Goal: Transaction & Acquisition: Purchase product/service

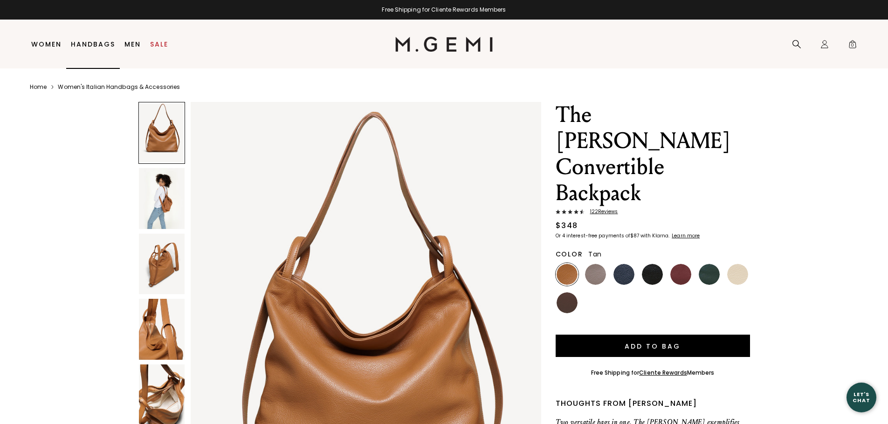
click at [91, 43] on link "Handbags" at bounding box center [93, 44] width 44 height 7
click at [84, 44] on link "Handbags" at bounding box center [93, 44] width 44 height 7
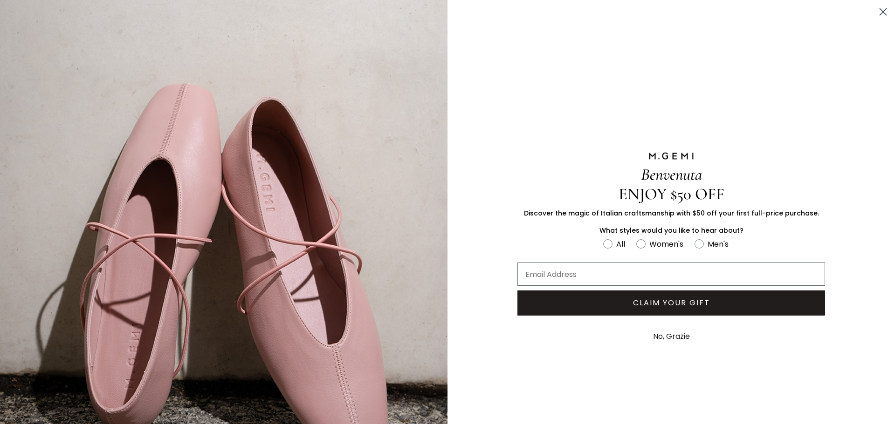
click at [669, 333] on button "No, Grazie" at bounding box center [671, 336] width 46 height 23
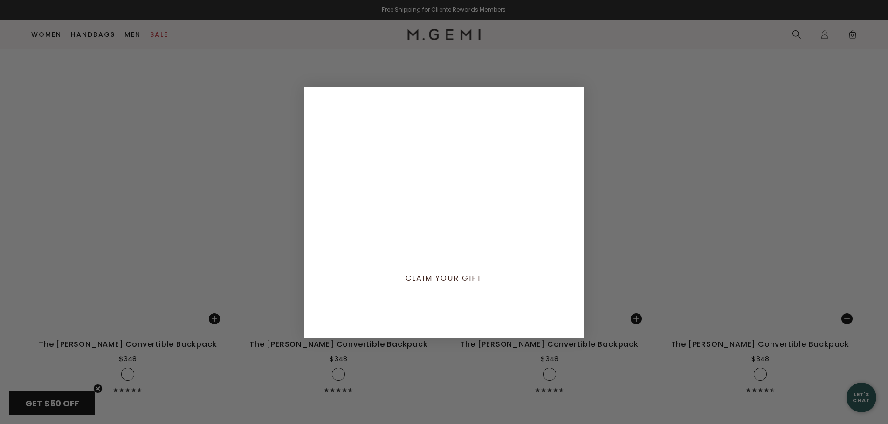
scroll to position [2936, 0]
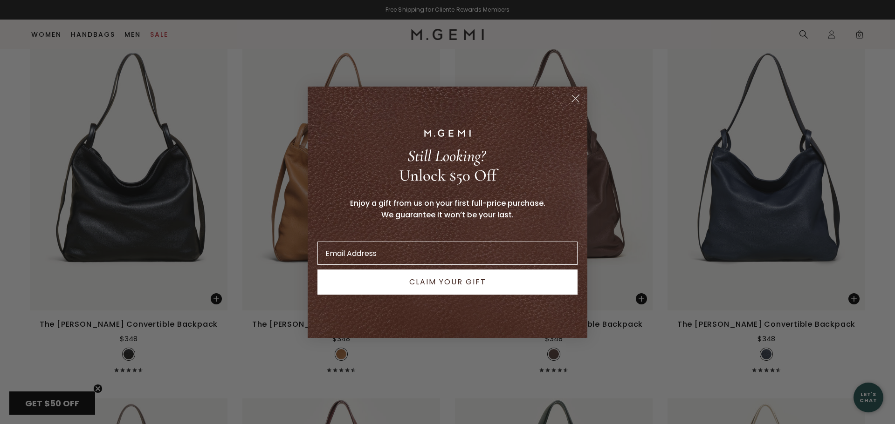
click at [573, 96] on icon "Close dialog" at bounding box center [575, 98] width 7 height 7
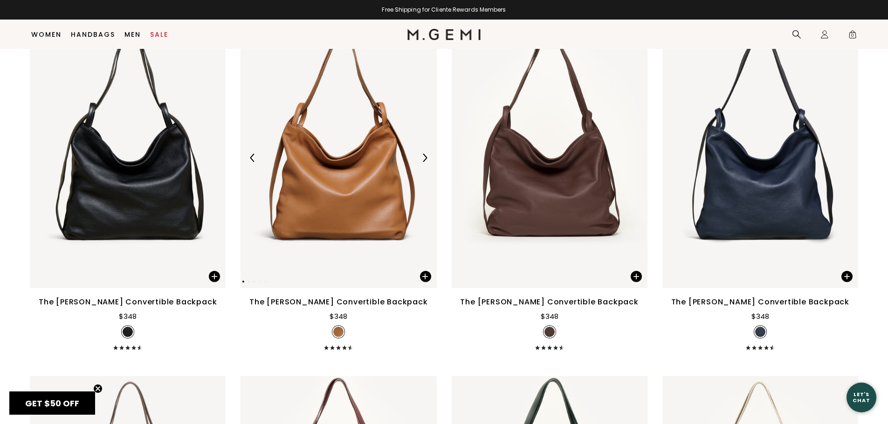
scroll to position [2916, 0]
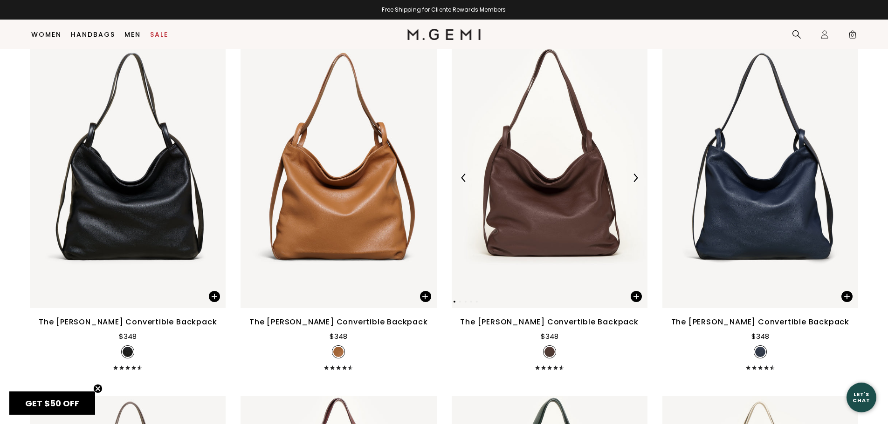
click at [635, 179] on img at bounding box center [635, 178] width 8 height 8
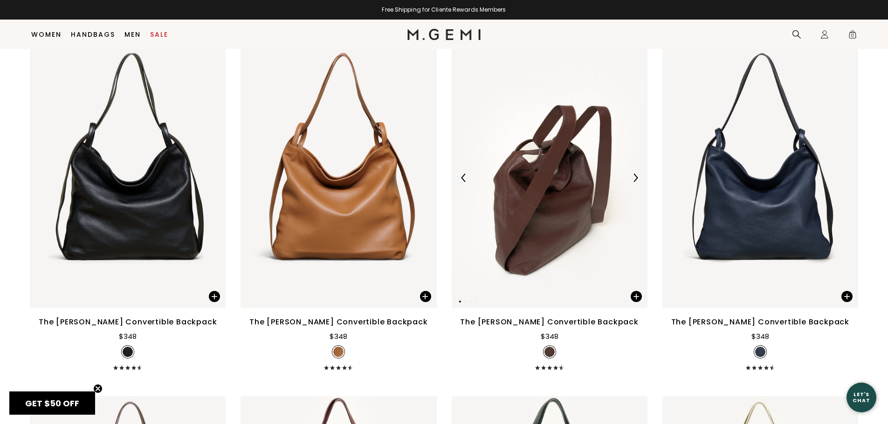
click at [635, 179] on img at bounding box center [635, 178] width 8 height 8
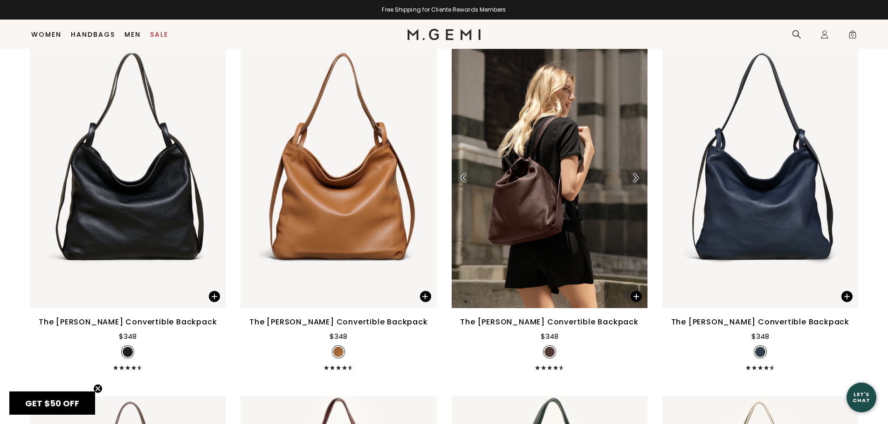
click at [635, 179] on img at bounding box center [635, 178] width 8 height 8
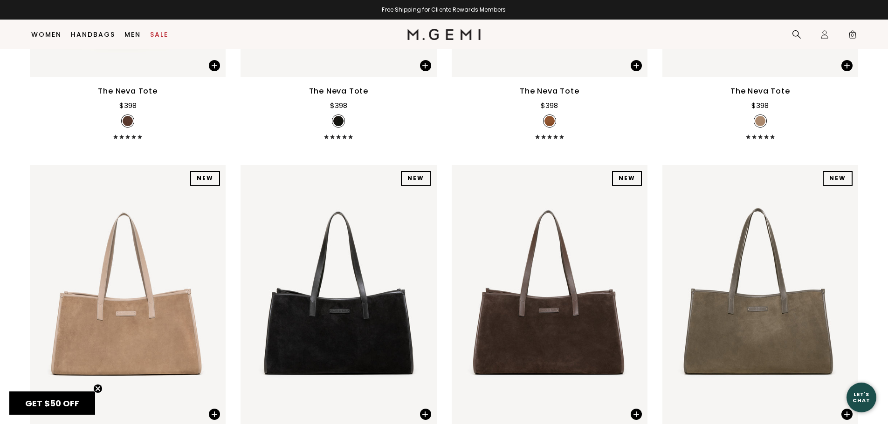
scroll to position [418, 0]
